Goal: Transaction & Acquisition: Purchase product/service

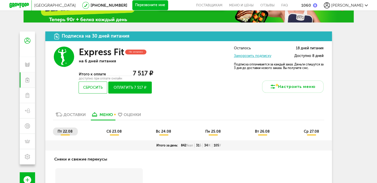
scroll to position [51, 0]
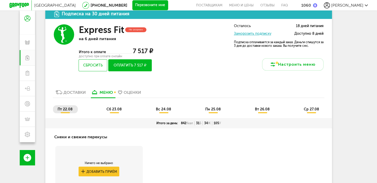
click at [268, 32] on link "Заморозить подписку" at bounding box center [252, 34] width 37 height 4
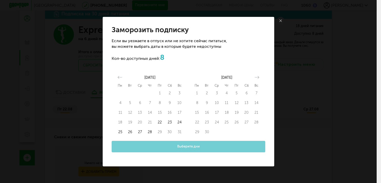
click at [280, 19] on link at bounding box center [281, 21] width 8 height 8
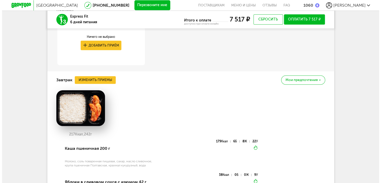
scroll to position [256, 0]
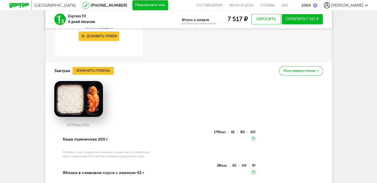
click at [104, 70] on button "Изменить приемы" at bounding box center [93, 71] width 41 height 8
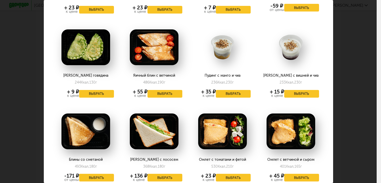
scroll to position [461, 0]
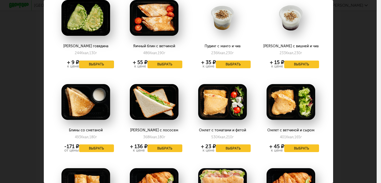
click at [89, 61] on button "Выбрать" at bounding box center [96, 65] width 35 height 8
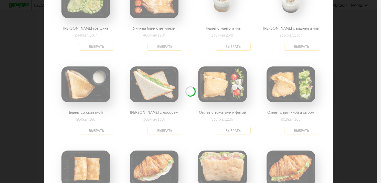
scroll to position [512, 0]
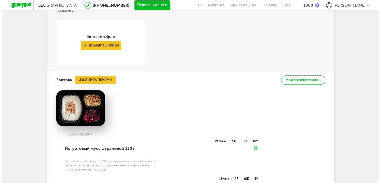
scroll to position [286, 0]
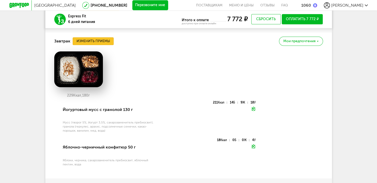
click at [102, 41] on button "Изменить приемы" at bounding box center [93, 41] width 41 height 8
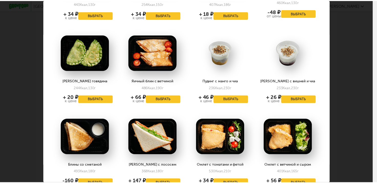
scroll to position [436, 0]
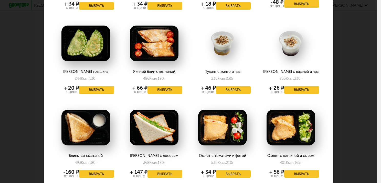
click at [107, 86] on button "Выбрать" at bounding box center [96, 90] width 35 height 8
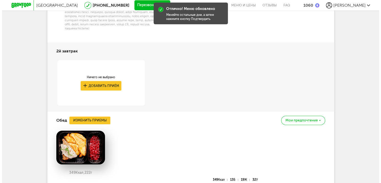
scroll to position [465, 0]
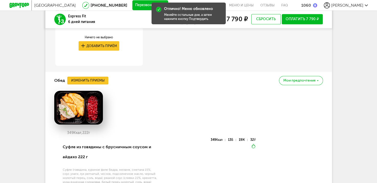
click at [91, 85] on button "Изменить приемы" at bounding box center [87, 81] width 41 height 8
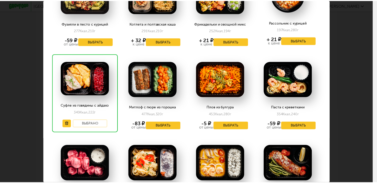
scroll to position [26, 0]
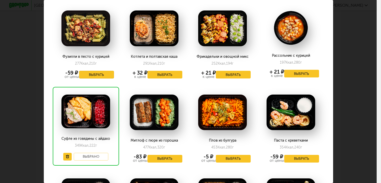
click at [98, 75] on button "Выбрать" at bounding box center [96, 75] width 35 height 8
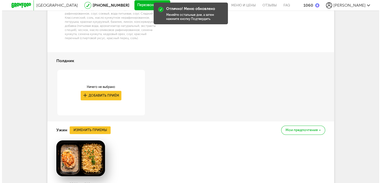
scroll to position [670, 0]
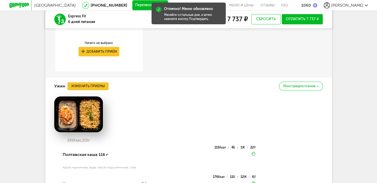
click at [95, 89] on button "Изменить приемы" at bounding box center [88, 87] width 41 height 8
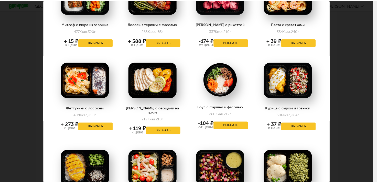
scroll to position [154, 0]
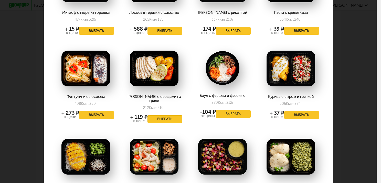
click at [161, 116] on button "Выбрать" at bounding box center [165, 120] width 35 height 8
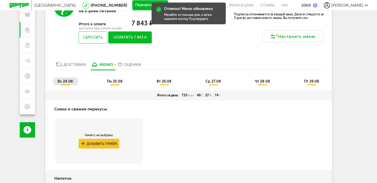
click at [113, 83] on span "пн 25.08" at bounding box center [115, 81] width 16 height 4
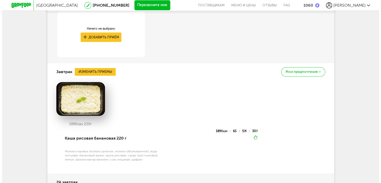
scroll to position [259, 0]
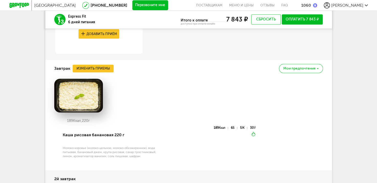
click at [107, 73] on div "Завтрак Изменить приемы Мои предпочтения" at bounding box center [188, 68] width 269 height 17
click at [109, 70] on button "Изменить приемы" at bounding box center [93, 69] width 41 height 8
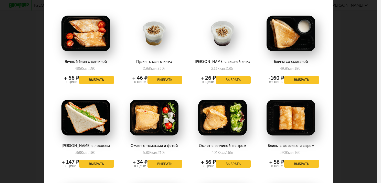
scroll to position [461, 0]
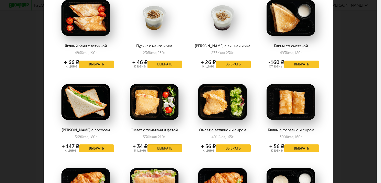
click at [161, 145] on button "Выбрать" at bounding box center [165, 149] width 35 height 8
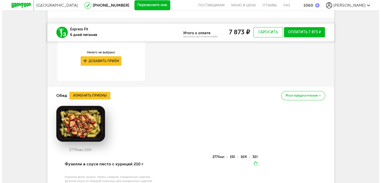
scroll to position [463, 0]
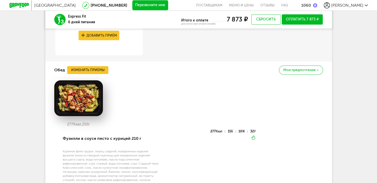
click at [87, 69] on button "Изменить приемы" at bounding box center [87, 70] width 41 height 8
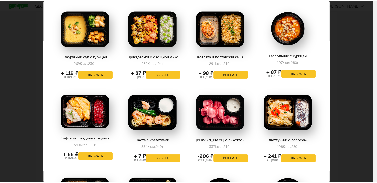
scroll to position [51, 0]
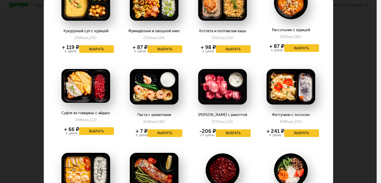
click at [359, 62] on div "Выберите обеды на [DATE] 25.08 Кукурузный суп с курицей 269 Ккал, 230 г + 119 ₽…" at bounding box center [188, 91] width 377 height 183
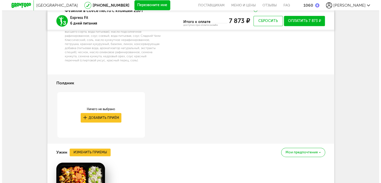
scroll to position [643, 0]
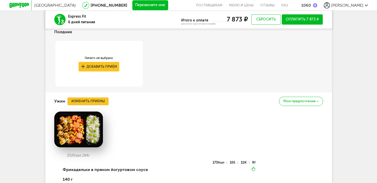
click at [97, 100] on button "Изменить приемы" at bounding box center [88, 102] width 41 height 8
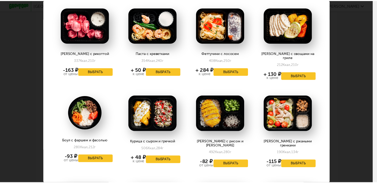
scroll to position [128, 0]
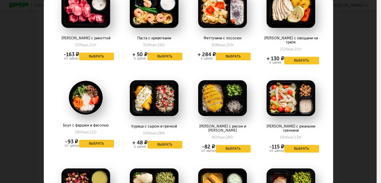
click at [88, 140] on button "Выбрать" at bounding box center [96, 144] width 35 height 8
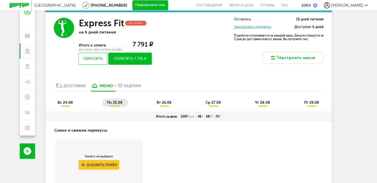
click at [161, 105] on span "вт 26.08" at bounding box center [164, 103] width 15 height 4
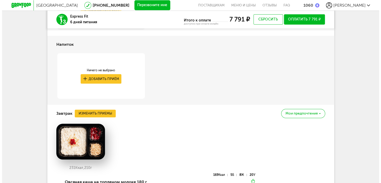
scroll to position [263, 0]
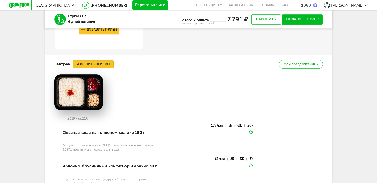
click at [94, 67] on button "Изменить приемы" at bounding box center [93, 64] width 41 height 8
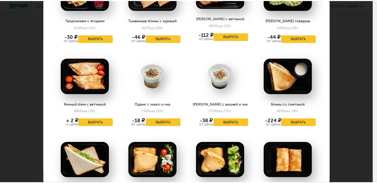
scroll to position [461, 0]
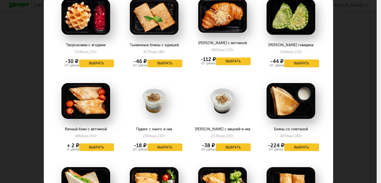
click at [312, 61] on button "Выбрать" at bounding box center [301, 64] width 35 height 8
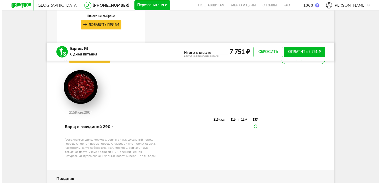
scroll to position [519, 0]
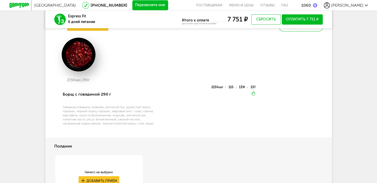
click at [93, 31] on button "Изменить приемы" at bounding box center [87, 27] width 41 height 8
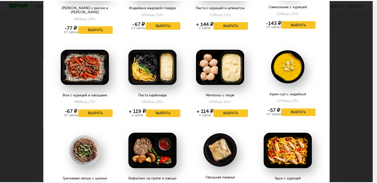
scroll to position [589, 0]
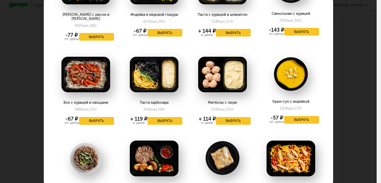
click at [101, 117] on button "Выбрать" at bounding box center [96, 121] width 35 height 8
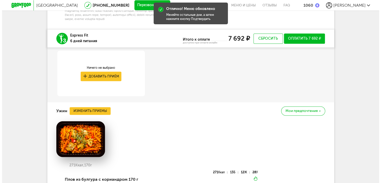
scroll to position [673, 0]
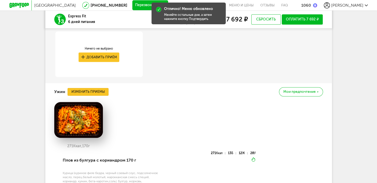
click at [96, 96] on button "Изменить приемы" at bounding box center [88, 92] width 41 height 8
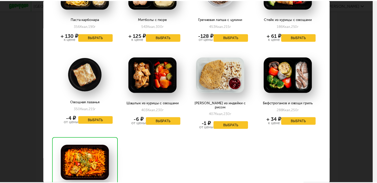
scroll to position [769, 0]
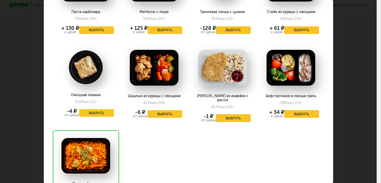
click at [230, 115] on button "Выбрать" at bounding box center [233, 119] width 35 height 8
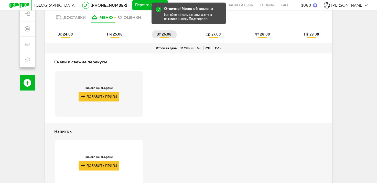
scroll to position [100, 0]
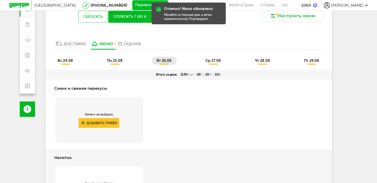
click at [211, 58] on li "ср 27.08" at bounding box center [213, 61] width 25 height 8
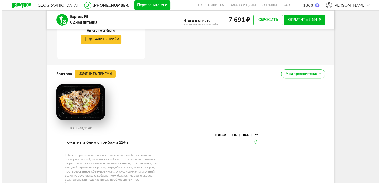
scroll to position [254, 0]
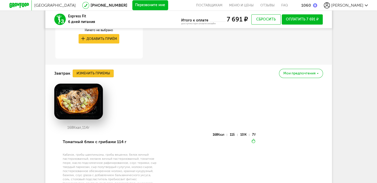
click at [96, 72] on button "Изменить приемы" at bounding box center [93, 74] width 41 height 8
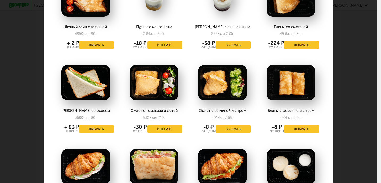
scroll to position [641, 0]
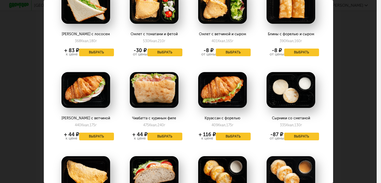
click at [168, 49] on button "Выбрать" at bounding box center [165, 53] width 35 height 8
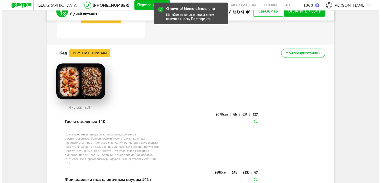
scroll to position [459, 0]
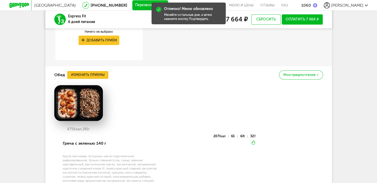
click at [77, 74] on button "Изменить приемы" at bounding box center [87, 75] width 41 height 8
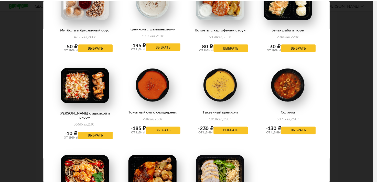
scroll to position [871, 0]
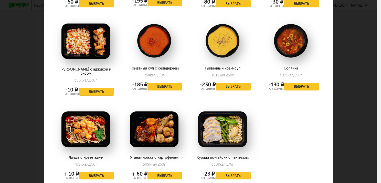
click at [104, 88] on button "Выбрать" at bounding box center [96, 92] width 35 height 8
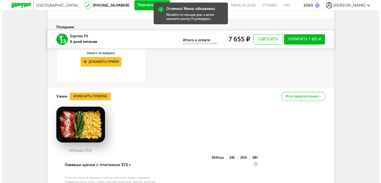
scroll to position [664, 0]
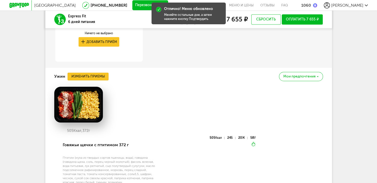
click at [97, 78] on button "Изменить приемы" at bounding box center [88, 77] width 41 height 8
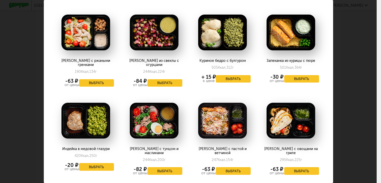
scroll to position [436, 0]
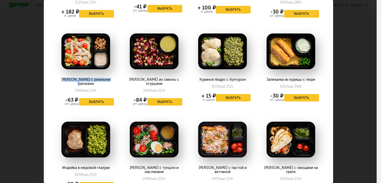
drag, startPoint x: 63, startPoint y: 67, endPoint x: 110, endPoint y: 67, distance: 46.4
click at [110, 78] on div "[PERSON_NAME] с ржаными гренками" at bounding box center [86, 82] width 56 height 8
click at [63, 78] on div "[PERSON_NAME] с ржаными гренками" at bounding box center [86, 82] width 56 height 8
click at [62, 78] on div "[PERSON_NAME] с ржаными гренками" at bounding box center [86, 82] width 56 height 8
click at [67, 65] on div "[PERSON_NAME] с ржаными гренками 190 Ккал, 134 г -63 ₽ от цены Выбрать" at bounding box center [86, 68] width 66 height 85
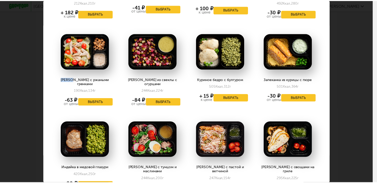
scroll to position [410, 0]
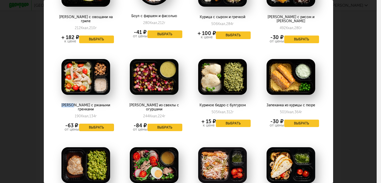
click at [90, 124] on button "Выбрать" at bounding box center [96, 128] width 35 height 8
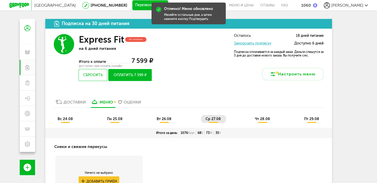
scroll to position [0, 0]
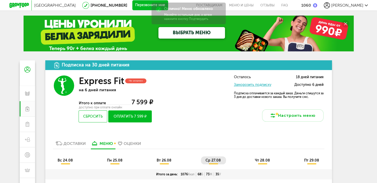
click at [252, 159] on li "чт 28.08" at bounding box center [263, 161] width 25 height 8
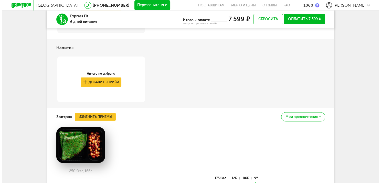
scroll to position [231, 0]
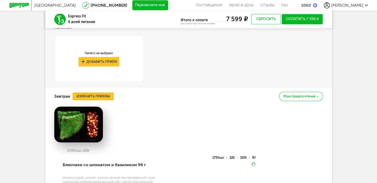
click at [106, 97] on button "Изменить приемы" at bounding box center [93, 97] width 41 height 8
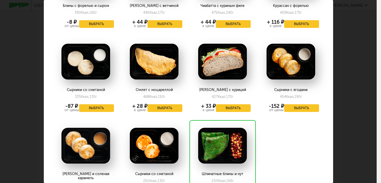
scroll to position [666, 0]
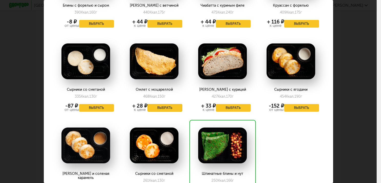
click at [163, 105] on button "Выбрать" at bounding box center [165, 108] width 35 height 8
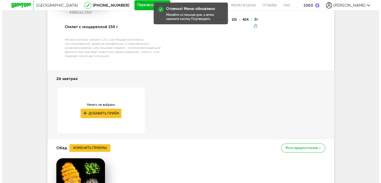
scroll to position [410, 0]
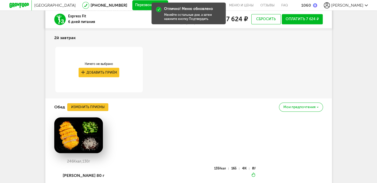
click at [101, 108] on button "Изменить приемы" at bounding box center [87, 108] width 41 height 8
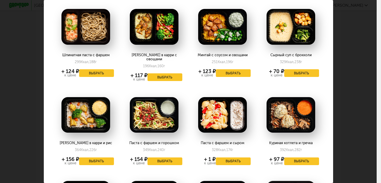
scroll to position [77, 0]
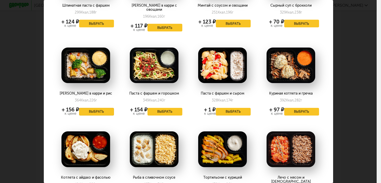
click at [98, 108] on button "Выбрать" at bounding box center [96, 112] width 35 height 8
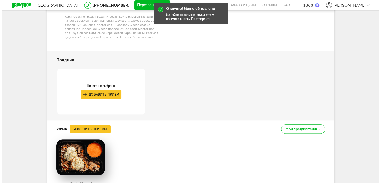
scroll to position [589, 0]
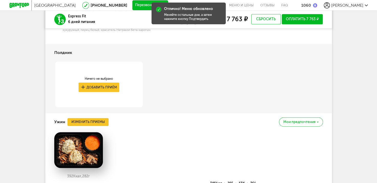
click at [89, 122] on button "Изменить приемы" at bounding box center [88, 122] width 41 height 8
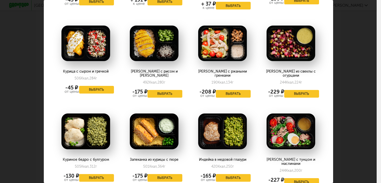
scroll to position [307, 0]
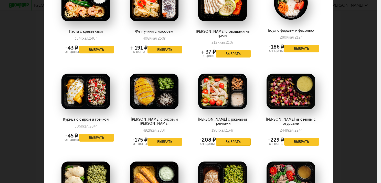
click at [221, 138] on button "Выбрать" at bounding box center [233, 142] width 35 height 8
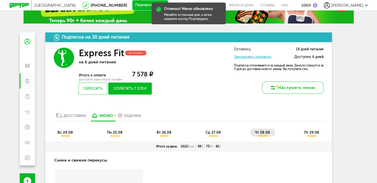
scroll to position [0, 0]
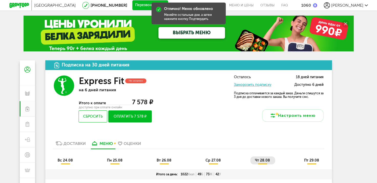
click at [315, 158] on li "пт 29.08" at bounding box center [312, 161] width 25 height 8
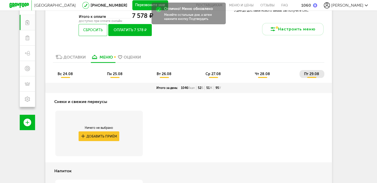
scroll to position [51, 0]
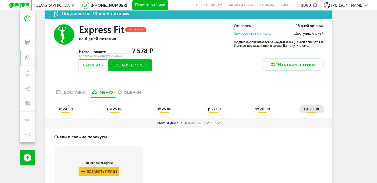
click at [71, 114] on ul "вс 24.08 пн 25.08 вт 26.08 ср 27.08 чт 28.08 пт 29.08" at bounding box center [189, 112] width 272 height 13
click at [76, 117] on ul "вс 24.08 пн 25.08 вт 26.08 ср 27.08 чт 28.08 пт 29.08" at bounding box center [189, 112] width 272 height 13
click at [71, 111] on span "вс 24.08" at bounding box center [65, 109] width 15 height 4
click at [109, 108] on span "пн 25.08" at bounding box center [115, 109] width 16 height 4
click at [157, 109] on span "вт 26.08" at bounding box center [164, 109] width 15 height 4
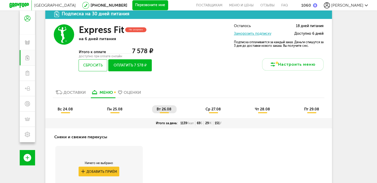
click at [213, 114] on ul "вс 24.08 пн 25.08 вт 26.08 ср 27.08 чт 28.08 пт 29.08" at bounding box center [189, 112] width 272 height 13
click at [216, 112] on li "ср 27.08" at bounding box center [213, 110] width 25 height 8
click at [251, 111] on li "чт 28.08" at bounding box center [263, 110] width 25 height 8
click at [305, 108] on span "пт 29.08" at bounding box center [311, 109] width 15 height 4
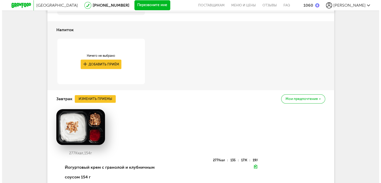
scroll to position [256, 0]
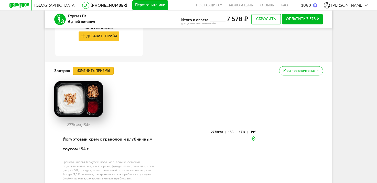
click at [95, 74] on button "Изменить приемы" at bounding box center [93, 71] width 41 height 8
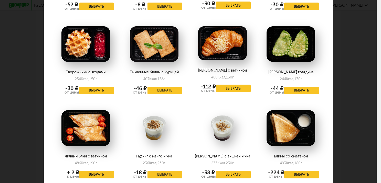
scroll to position [384, 0]
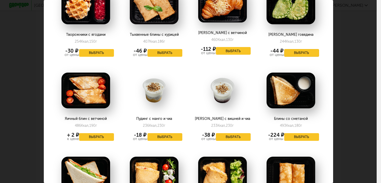
click at [301, 53] on button "Выбрать" at bounding box center [301, 53] width 35 height 8
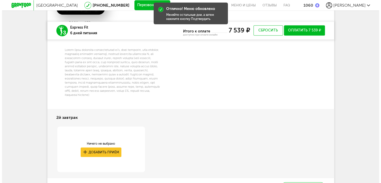
scroll to position [436, 0]
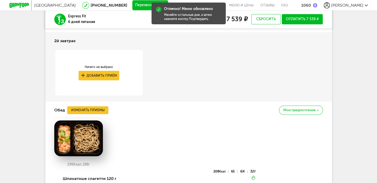
click at [98, 114] on button "Изменить приемы" at bounding box center [87, 111] width 41 height 8
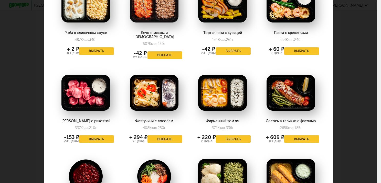
scroll to position [256, 0]
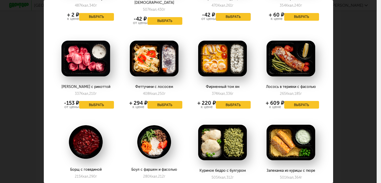
click at [235, 15] on button "Выбрать" at bounding box center [233, 17] width 35 height 8
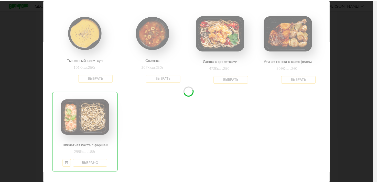
scroll to position [883, 0]
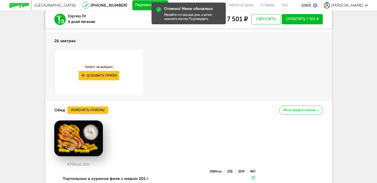
drag, startPoint x: 130, startPoint y: 122, endPoint x: 122, endPoint y: 123, distance: 8.0
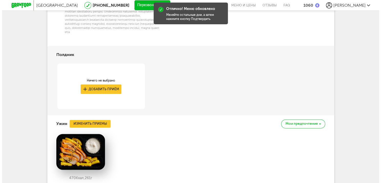
scroll to position [692, 0]
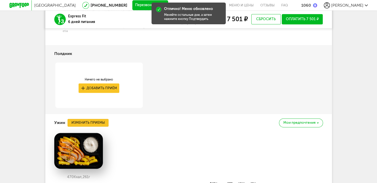
click at [96, 127] on button "Изменить приемы" at bounding box center [88, 123] width 41 height 8
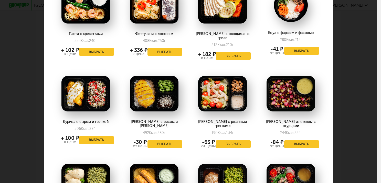
scroll to position [359, 0]
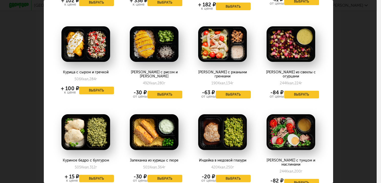
click at [235, 91] on button "Выбрать" at bounding box center [233, 95] width 35 height 8
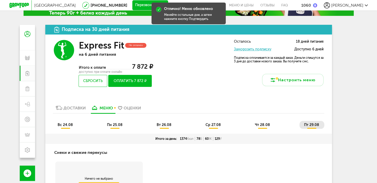
scroll to position [77, 0]
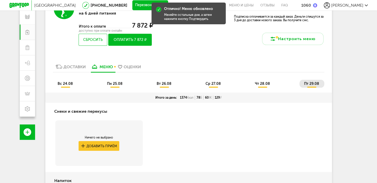
click at [65, 85] on span "вс 24.08" at bounding box center [65, 84] width 15 height 4
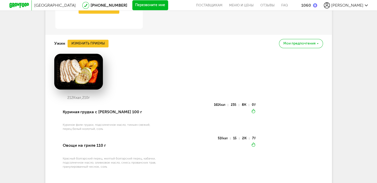
scroll to position [720, 0]
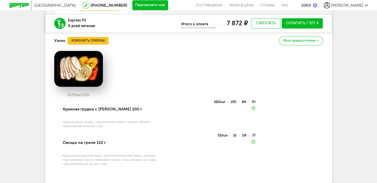
click at [305, 20] on button "Оплатить 7 872 ₽" at bounding box center [302, 23] width 41 height 10
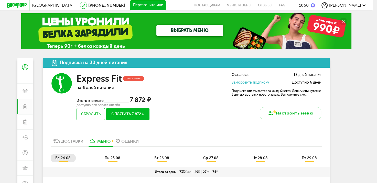
scroll to position [54, 0]
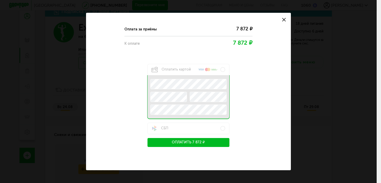
click at [283, 20] on icon at bounding box center [284, 20] width 4 height 4
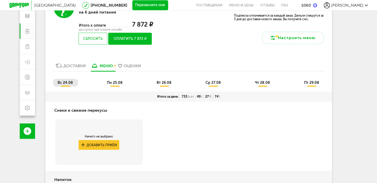
scroll to position [79, 0]
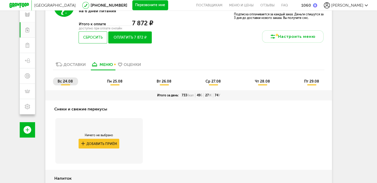
click at [86, 70] on link "Доставки" at bounding box center [70, 66] width 35 height 8
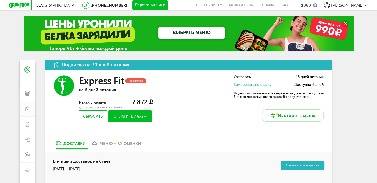
click at [102, 147] on link "меню" at bounding box center [101, 145] width 27 height 8
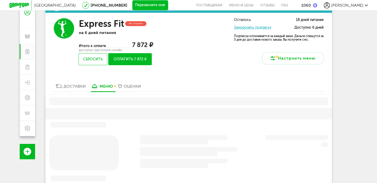
scroll to position [77, 0]
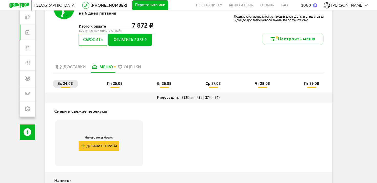
click at [79, 70] on link "Доставки" at bounding box center [70, 68] width 35 height 8
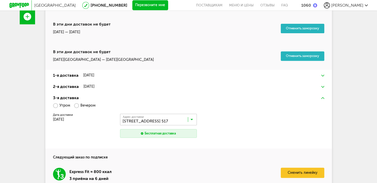
scroll to position [255, 0]
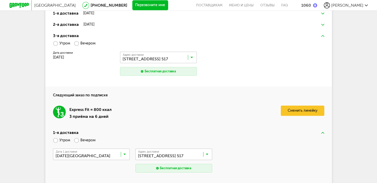
click at [116, 155] on input "Search for option" at bounding box center [92, 155] width 77 height 9
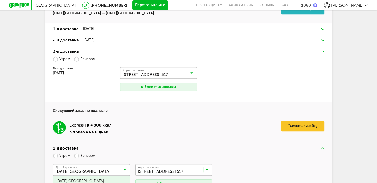
click at [99, 101] on div "3-я доставка Утром Вечером [GEOGRAPHIC_DATA] доставки [DATE] Адрес Квартира Ком…" at bounding box center [188, 74] width 287 height 56
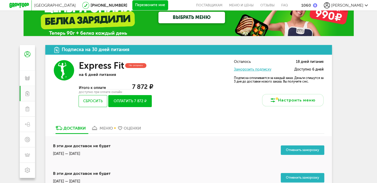
scroll to position [0, 0]
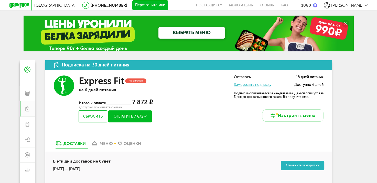
click at [254, 84] on link "Заморозить подписку" at bounding box center [252, 85] width 37 height 4
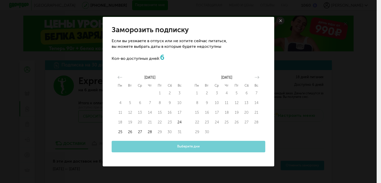
click at [281, 20] on use at bounding box center [281, 20] width 3 height 3
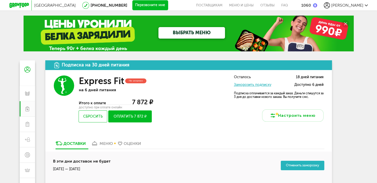
click at [138, 115] on button "Оплатить 7 872 ₽" at bounding box center [129, 117] width 43 height 12
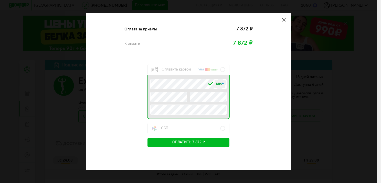
click at [203, 143] on button "Оплатить 7 872 ₽" at bounding box center [189, 142] width 82 height 9
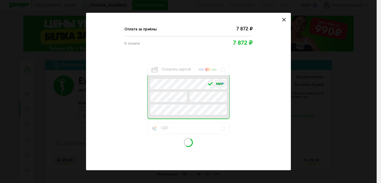
click at [63, 15] on div "Оплата заказа Оплата за приёмы 7 872 ₽ К оплате 7 872 ₽ Оплатить картой .e{fill…" at bounding box center [188, 91] width 377 height 183
drag, startPoint x: 281, startPoint y: 19, endPoint x: 278, endPoint y: 19, distance: 3.1
click at [281, 19] on button at bounding box center [284, 20] width 14 height 14
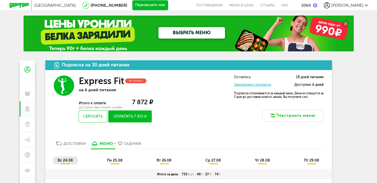
click at [311, 5] on div "1060" at bounding box center [307, 5] width 10 height 5
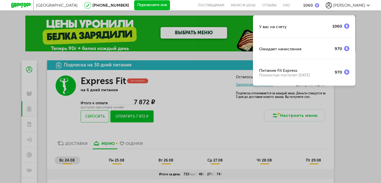
click at [350, 106] on div "У вас на счету 1060 Ожидает начисления 970 Питание Fit Express Полностью поступ…" at bounding box center [190, 91] width 381 height 183
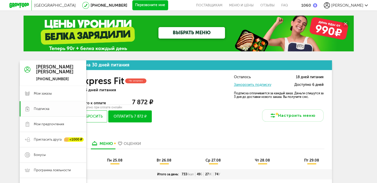
click at [27, 105] on link "Подписка" at bounding box center [53, 108] width 67 height 15
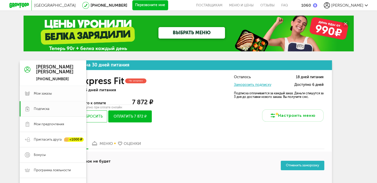
click at [59, 98] on link "Мои заказы" at bounding box center [53, 93] width 67 height 15
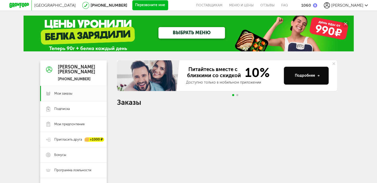
scroll to position [102, 0]
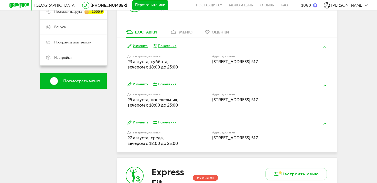
click at [188, 31] on div "меню" at bounding box center [185, 32] width 13 height 5
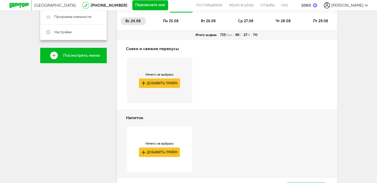
scroll to position [77, 0]
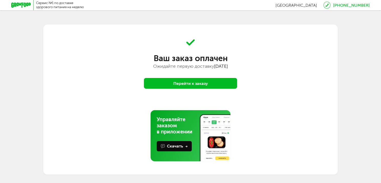
click at [199, 85] on button "Перейти к заказу" at bounding box center [190, 83] width 93 height 11
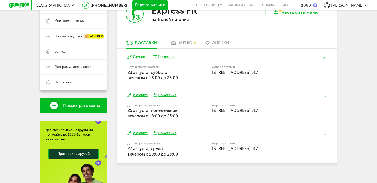
scroll to position [73, 0]
